Goal: Task Accomplishment & Management: Use online tool/utility

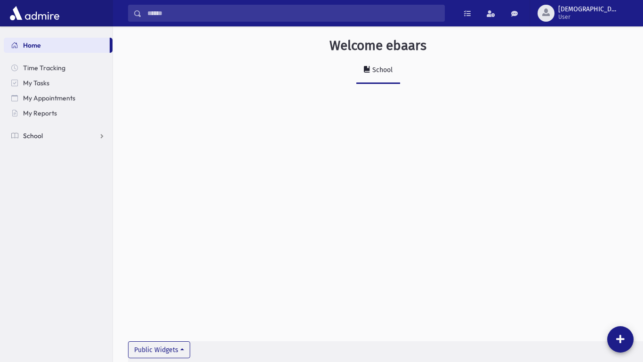
click at [104, 136] on link "School" at bounding box center [58, 135] width 109 height 15
click at [94, 162] on link "Attendance" at bounding box center [58, 165] width 109 height 15
click at [62, 181] on link "Entry" at bounding box center [58, 180] width 109 height 15
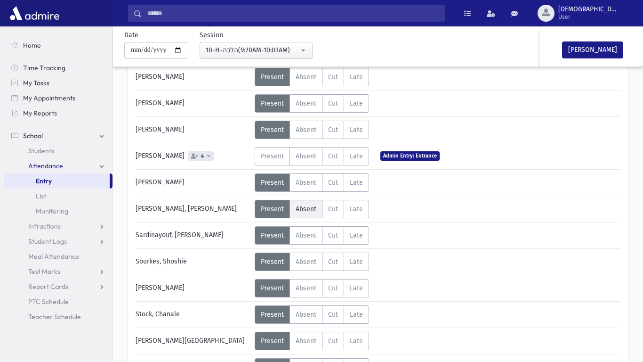
scroll to position [369, 0]
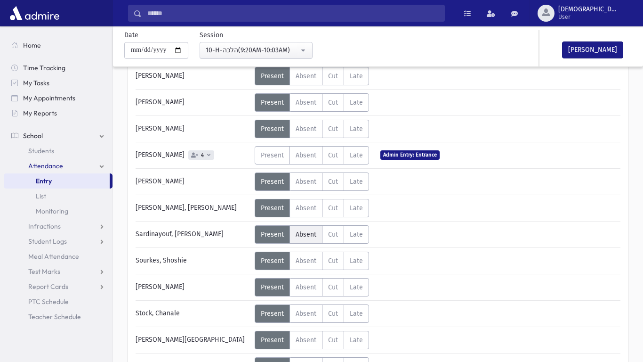
click at [303, 242] on label "Absent A" at bounding box center [306, 234] width 33 height 18
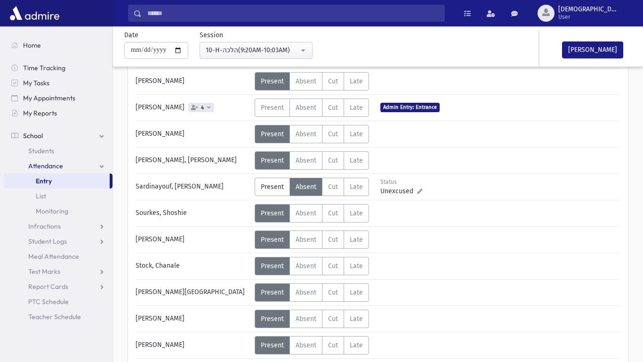
scroll to position [422, 0]
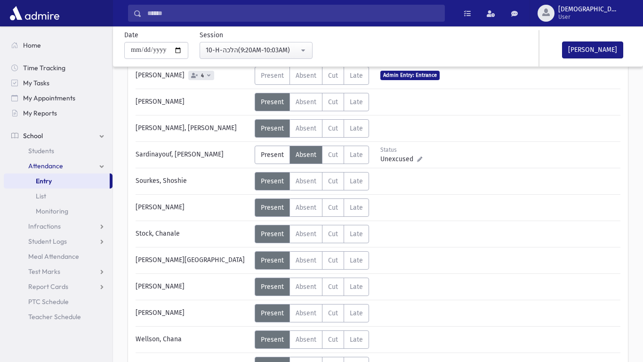
click at [305, 256] on span "Absent" at bounding box center [306, 260] width 21 height 8
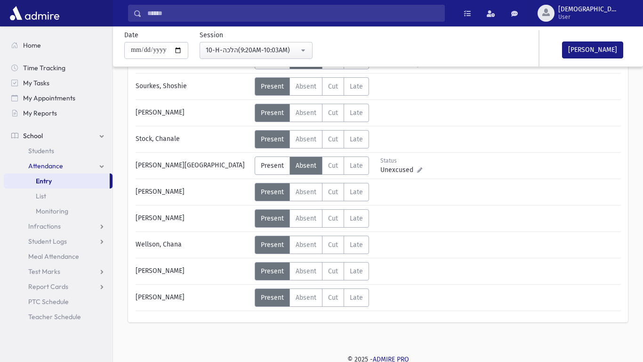
scroll to position [545, 0]
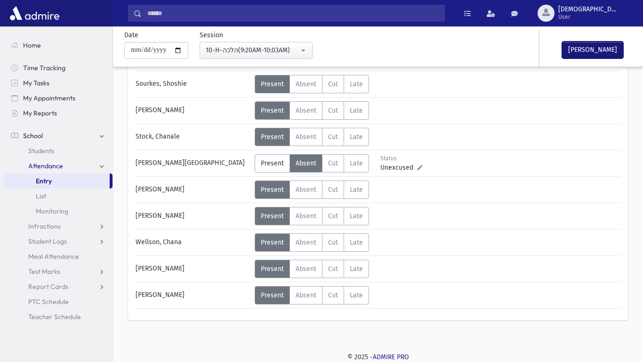
click at [576, 53] on button "[PERSON_NAME]" at bounding box center [592, 49] width 61 height 17
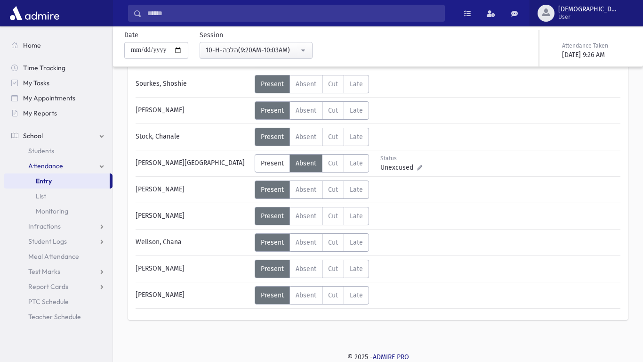
click at [592, 21] on button "ebaars User" at bounding box center [586, 13] width 113 height 26
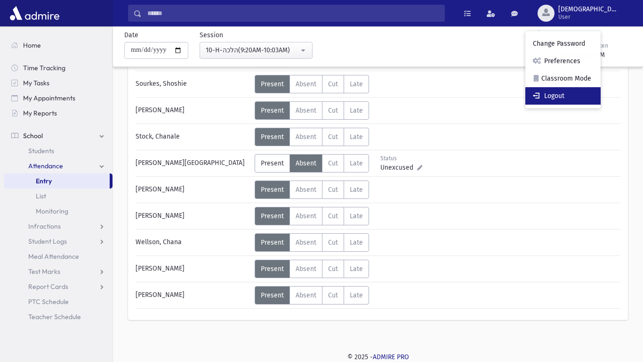
click at [601, 91] on link "Logout" at bounding box center [562, 95] width 75 height 17
